Goal: Information Seeking & Learning: Learn about a topic

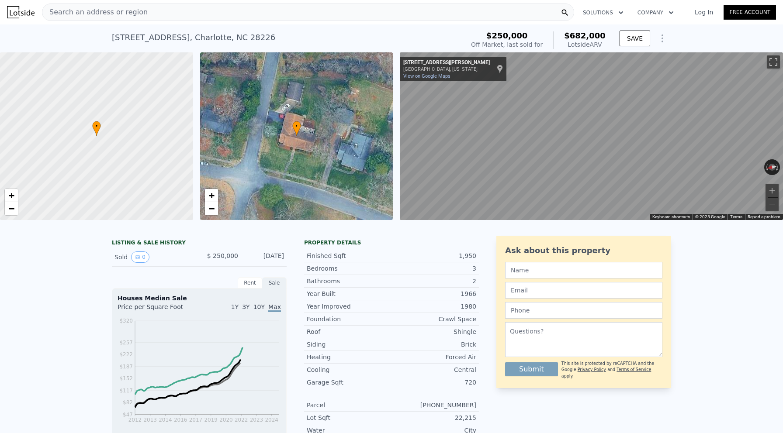
scroll to position [0, 3]
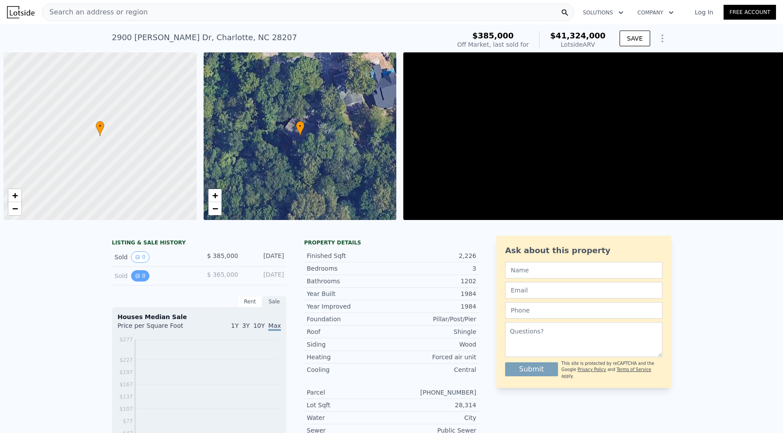
scroll to position [0, 3]
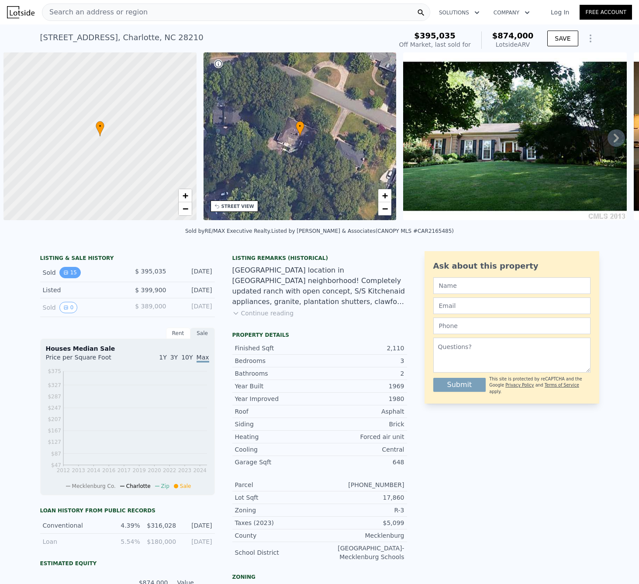
scroll to position [0, 3]
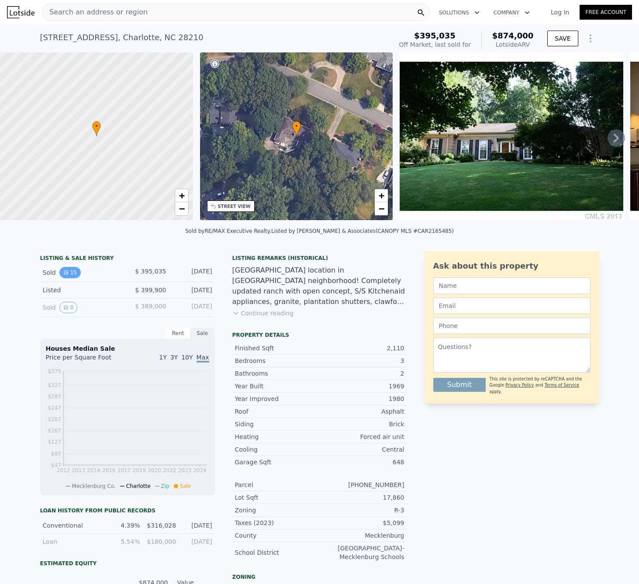
click at [69, 272] on button "15" at bounding box center [69, 272] width 21 height 11
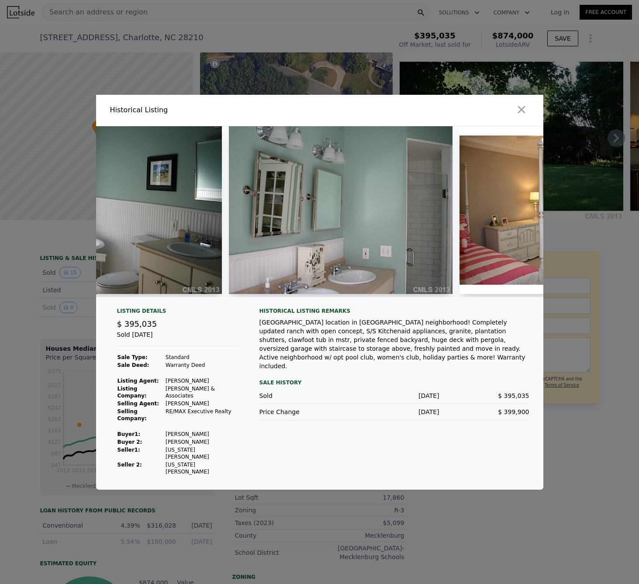
scroll to position [0, 2013]
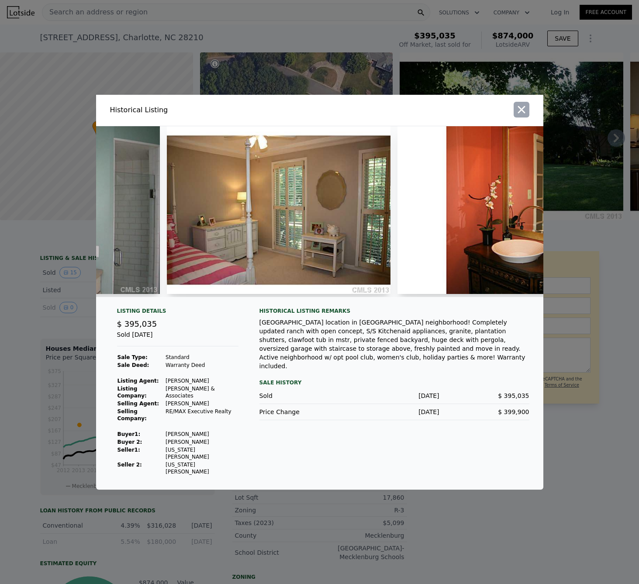
click at [523, 113] on icon "button" at bounding box center [521, 109] width 7 height 7
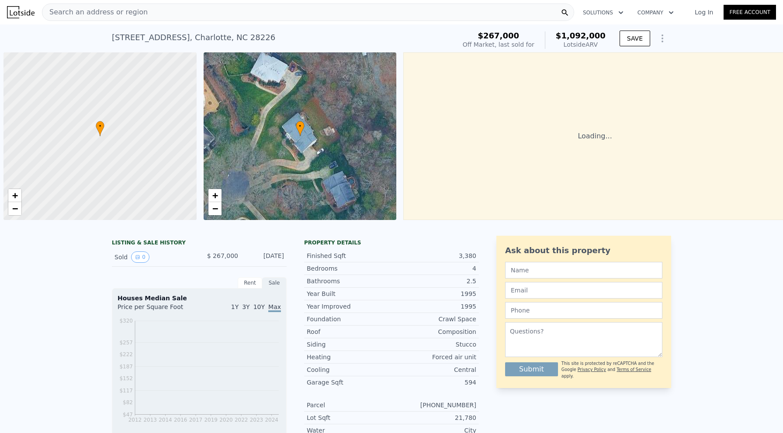
scroll to position [0, 3]
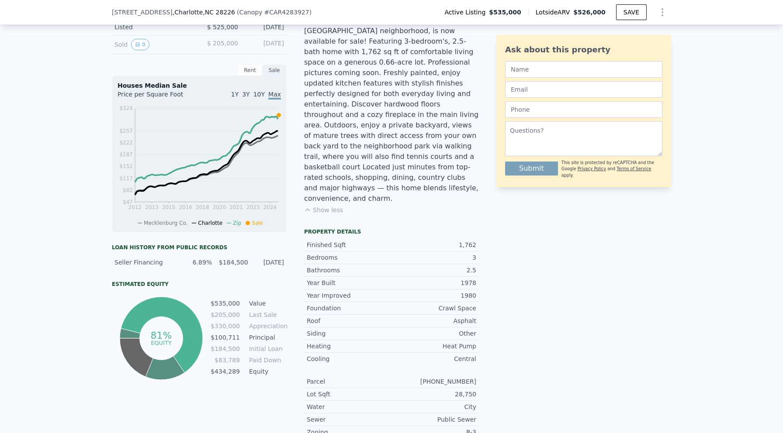
scroll to position [247, 0]
